Goal: Task Accomplishment & Management: Manage account settings

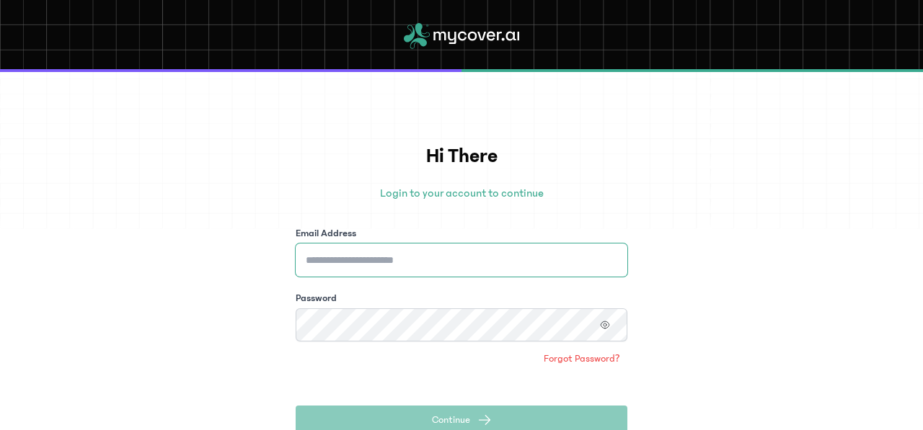
type input "**********"
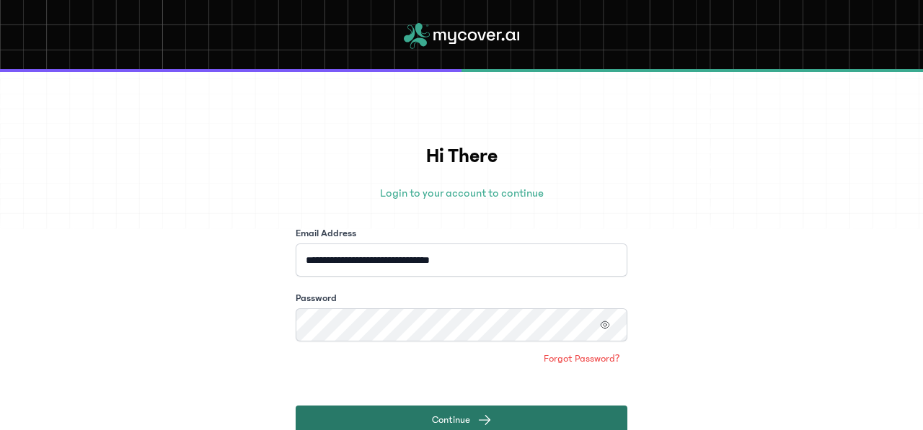
click at [474, 407] on button "Continue" at bounding box center [462, 420] width 332 height 29
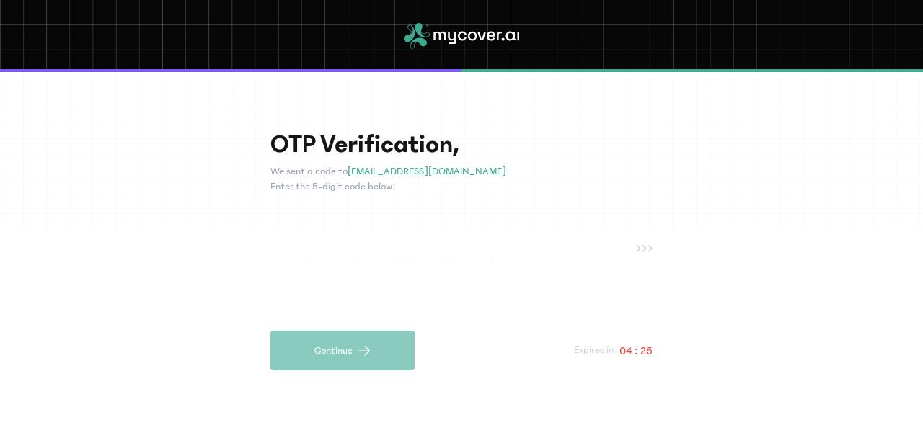
type input "*"
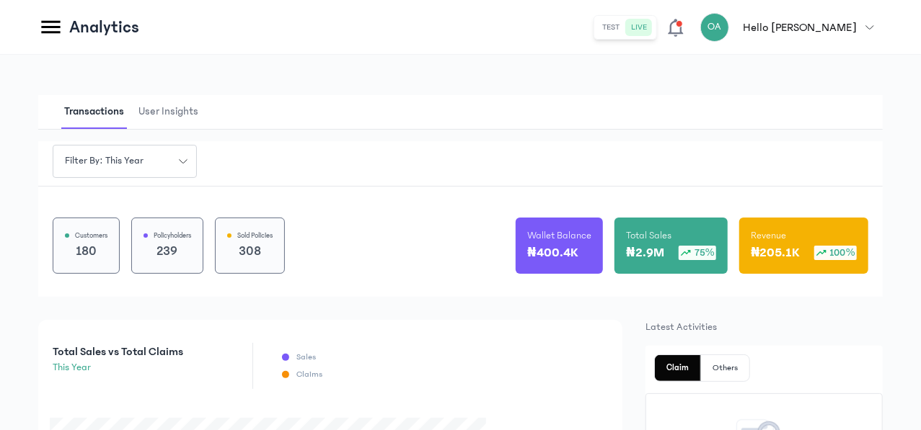
scroll to position [133, 0]
